Goal: Transaction & Acquisition: Book appointment/travel/reservation

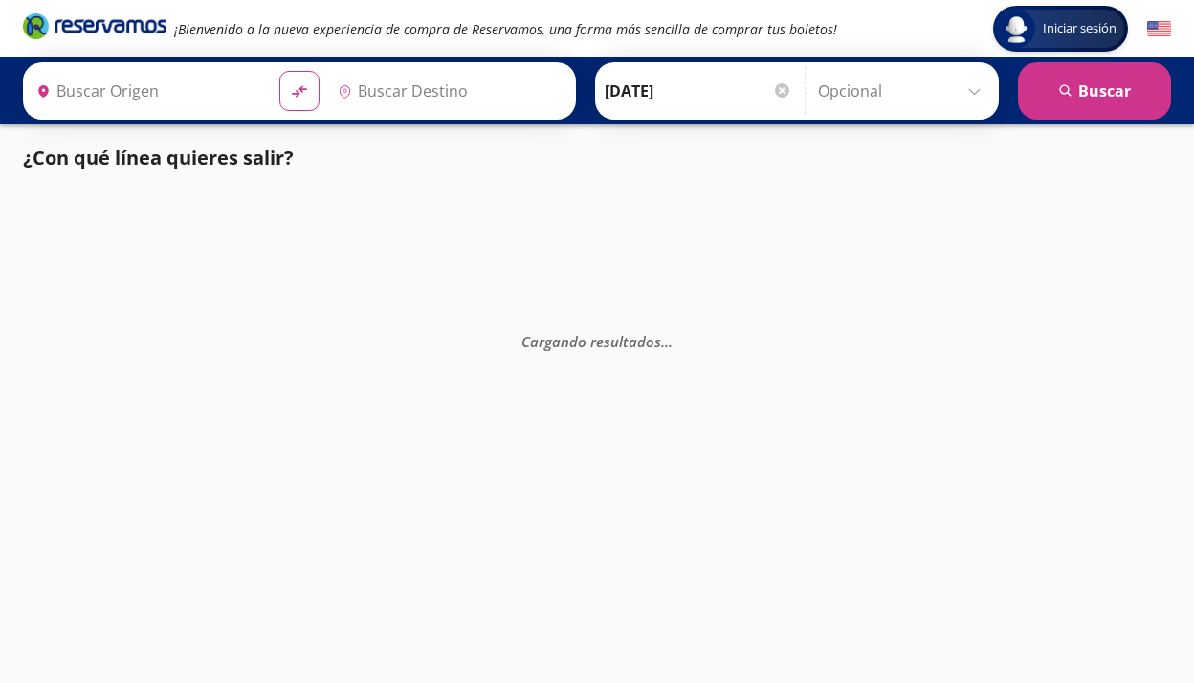
type input "Toluca, [GEOGRAPHIC_DATA]"
type input "[GEOGRAPHIC_DATA], [GEOGRAPHIC_DATA]"
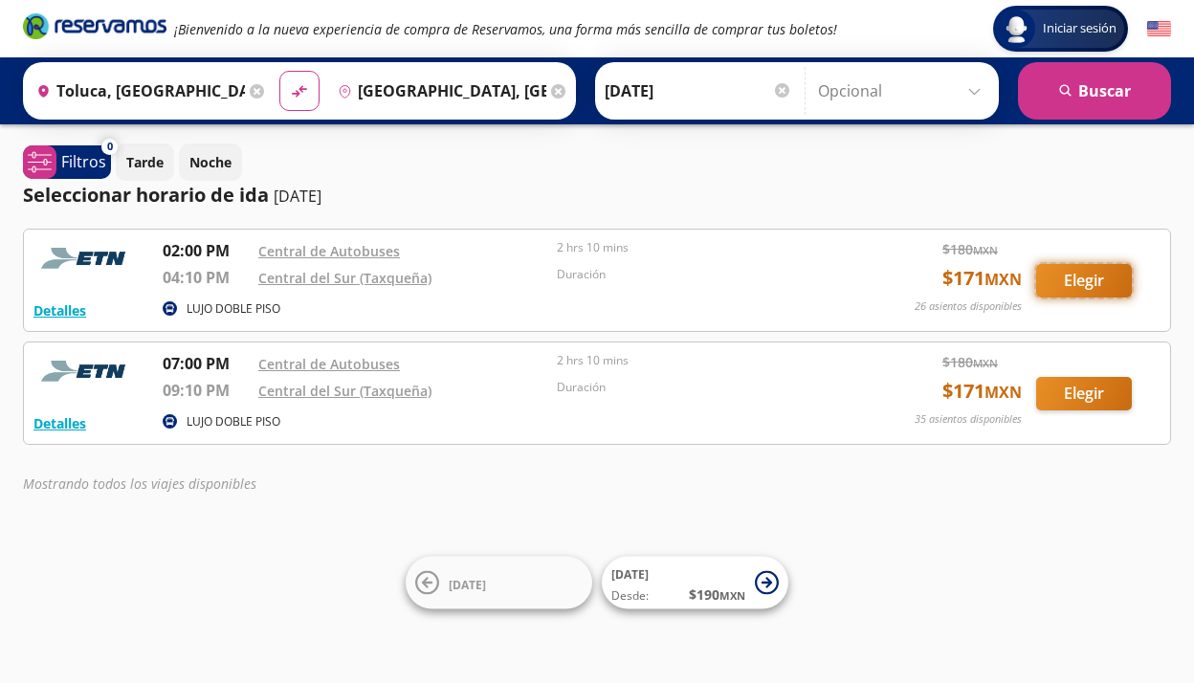
click at [1115, 284] on button "Elegir" at bounding box center [1084, 280] width 96 height 33
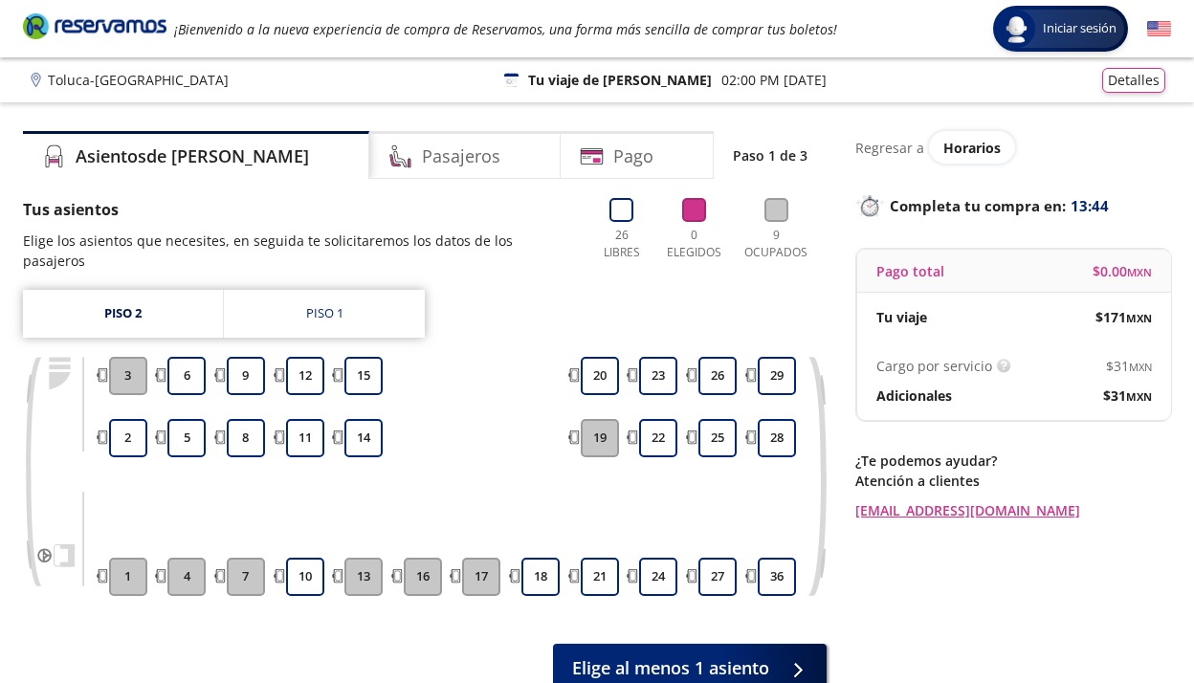
click at [51, 39] on icon "Brand Logo" at bounding box center [95, 25] width 144 height 29
